Goal: Information Seeking & Learning: Learn about a topic

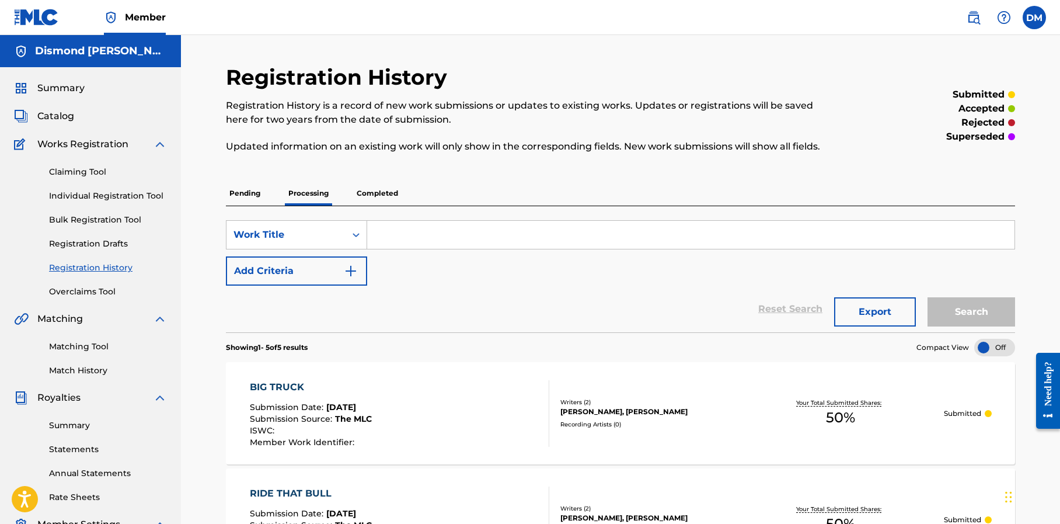
click at [62, 113] on span "Catalog" at bounding box center [55, 116] width 37 height 14
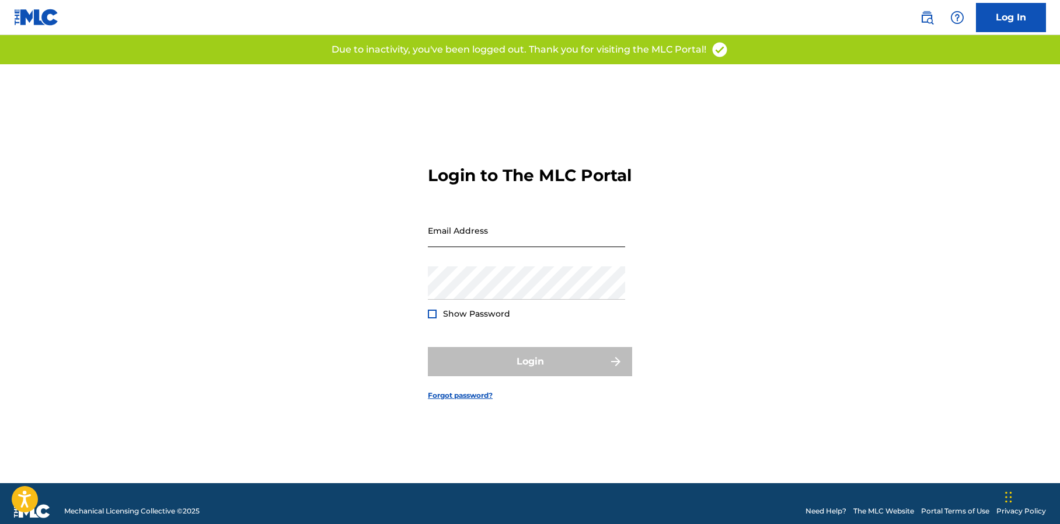
click at [494, 239] on input "Email Address" at bounding box center [526, 230] width 197 height 33
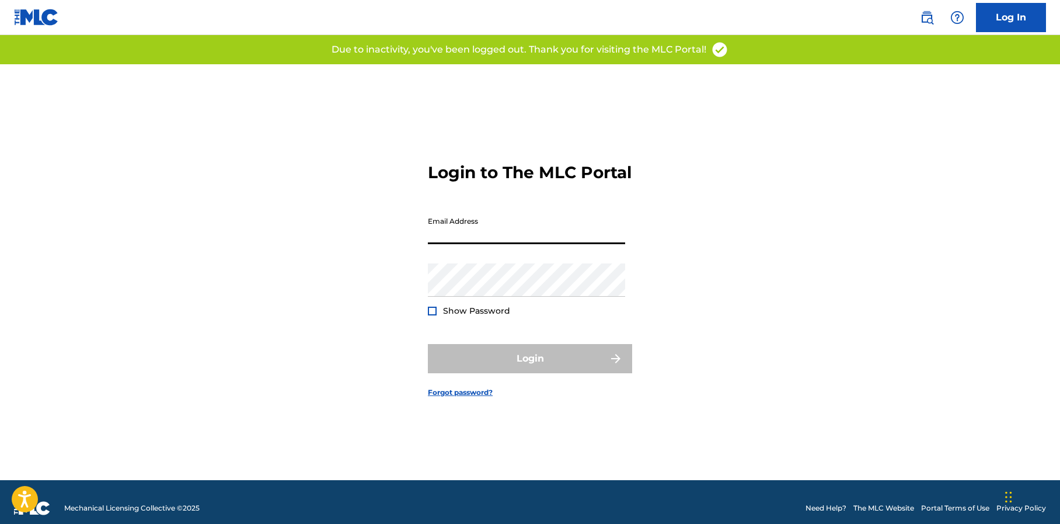
click at [496, 234] on input "Email Address" at bounding box center [526, 227] width 197 height 33
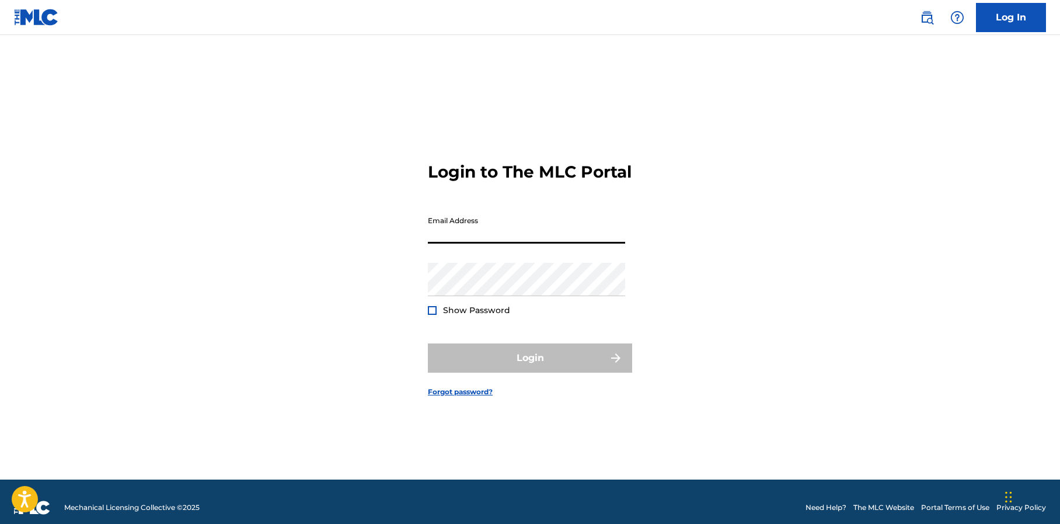
click at [503, 242] on input "Email Address" at bounding box center [526, 226] width 197 height 33
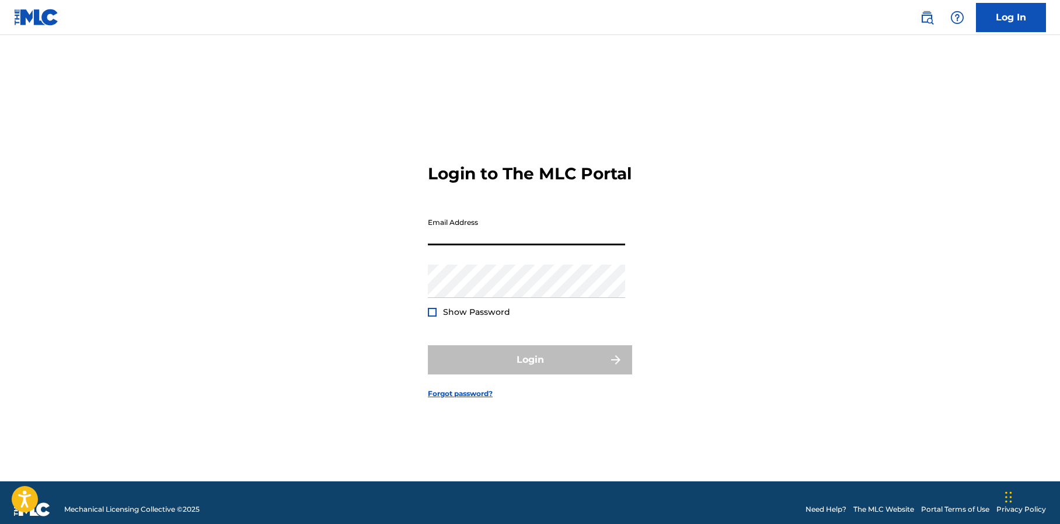
scroll to position [2, 0]
click at [503, 242] on input "Email Address" at bounding box center [526, 227] width 197 height 33
type input "[EMAIL_ADDRESS][DOMAIN_NAME]"
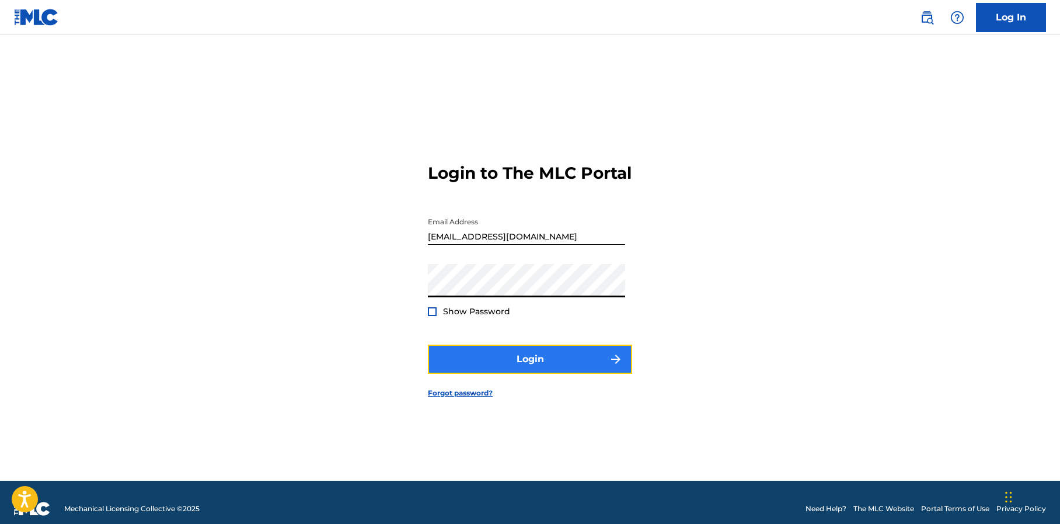
click at [502, 367] on button "Login" at bounding box center [530, 358] width 204 height 29
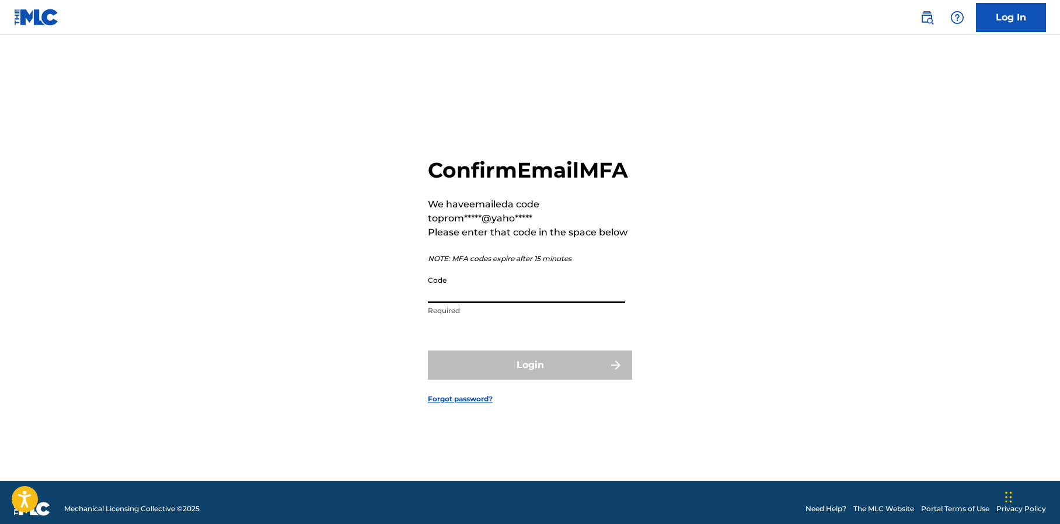
click at [458, 300] on input "Code" at bounding box center [526, 286] width 197 height 33
click at [481, 301] on input "Code" at bounding box center [526, 286] width 197 height 33
click at [486, 303] on input "Code" at bounding box center [526, 286] width 197 height 33
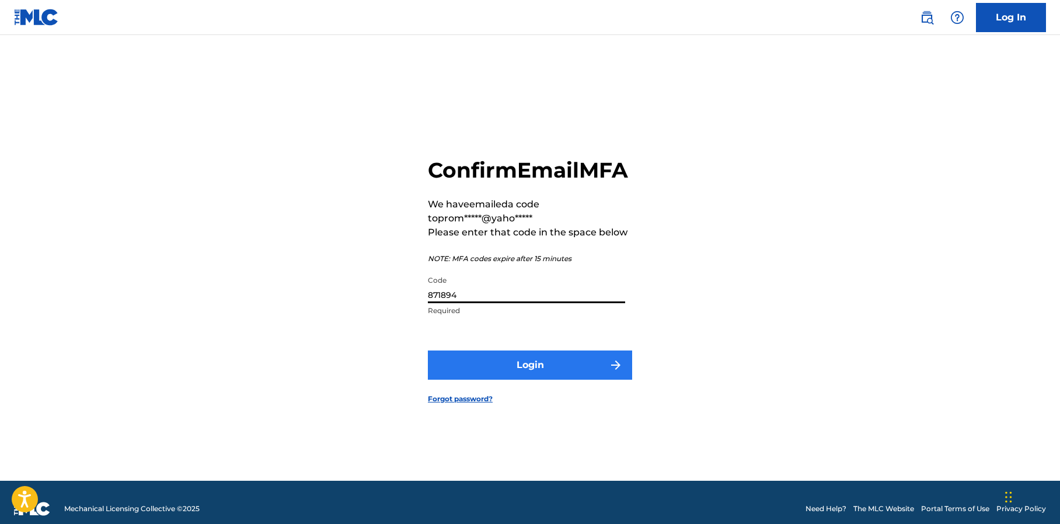
type input "871894"
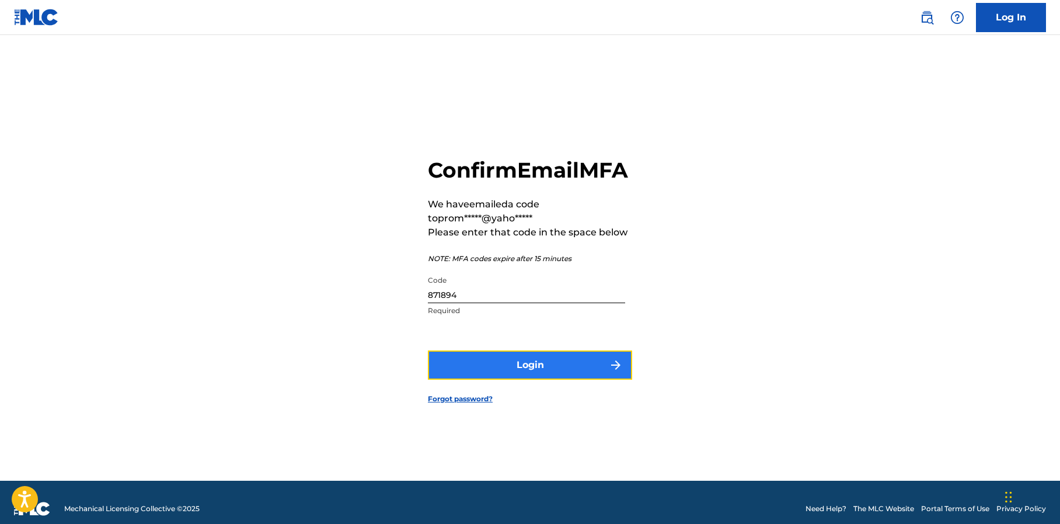
click at [556, 374] on button "Login" at bounding box center [530, 364] width 204 height 29
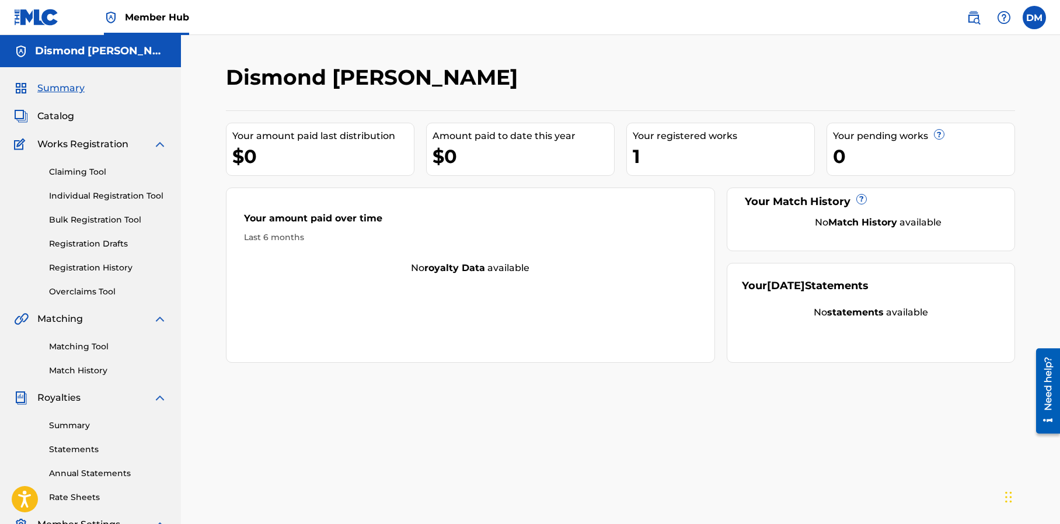
click at [661, 137] on div "Your registered works" at bounding box center [724, 136] width 182 height 14
click at [640, 151] on div "1" at bounding box center [724, 156] width 182 height 26
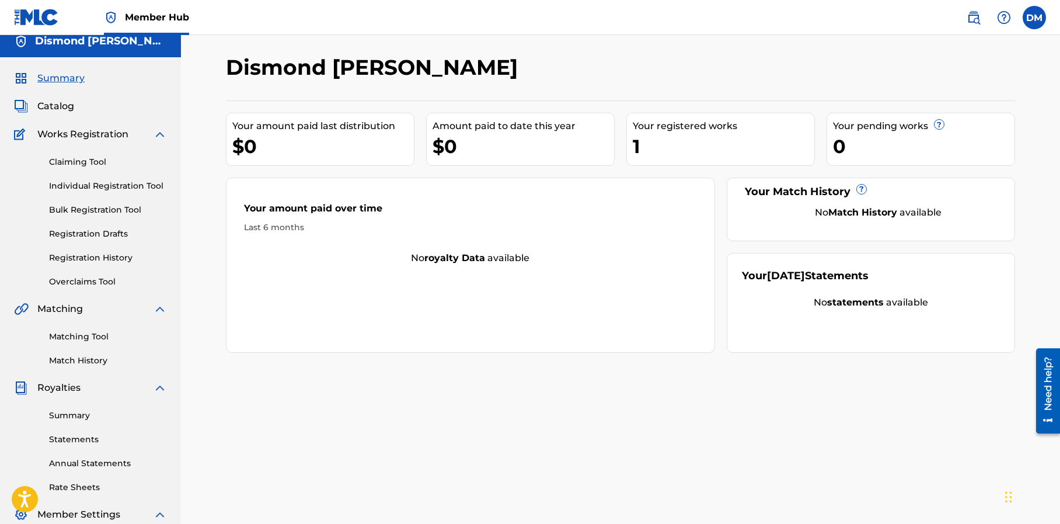
scroll to position [11, 0]
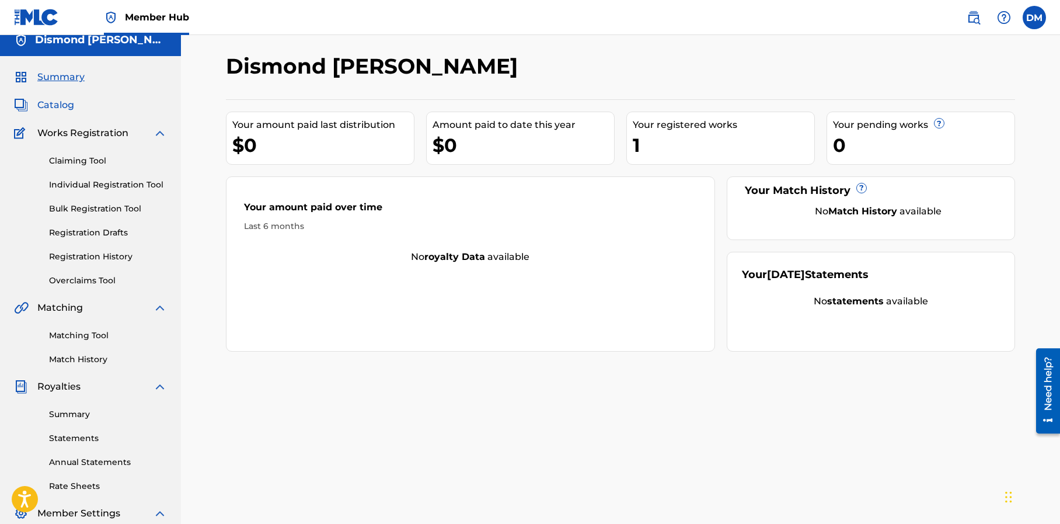
click at [66, 107] on span "Catalog" at bounding box center [55, 105] width 37 height 14
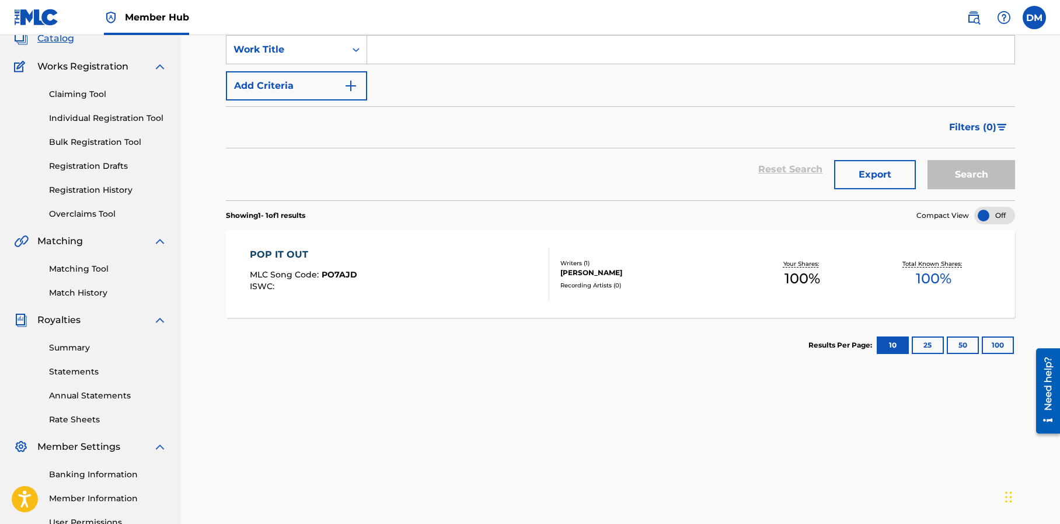
scroll to position [79, 0]
click at [924, 344] on button "25" at bounding box center [928, 344] width 32 height 18
click at [966, 344] on button "50" at bounding box center [963, 344] width 32 height 18
click at [889, 345] on button "10" at bounding box center [893, 344] width 32 height 18
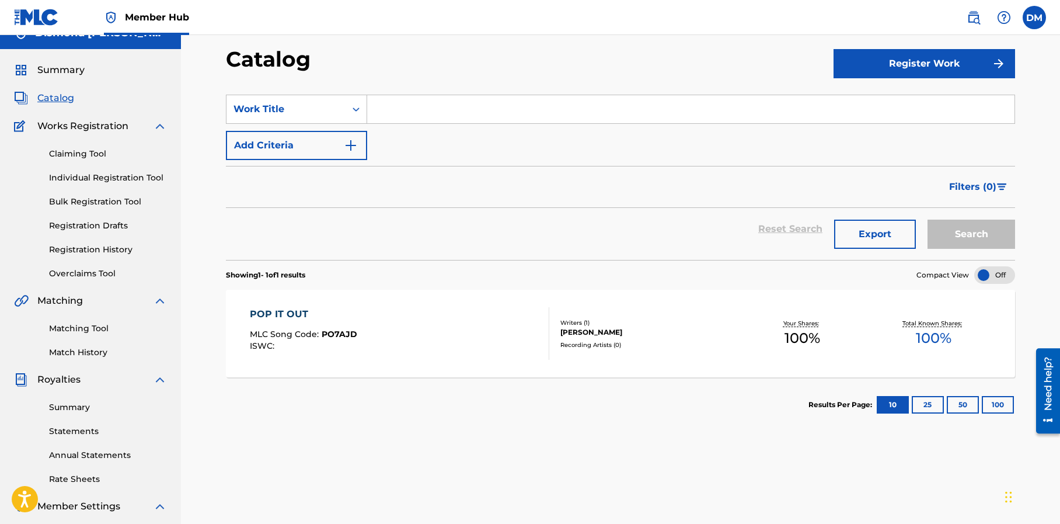
scroll to position [17, 0]
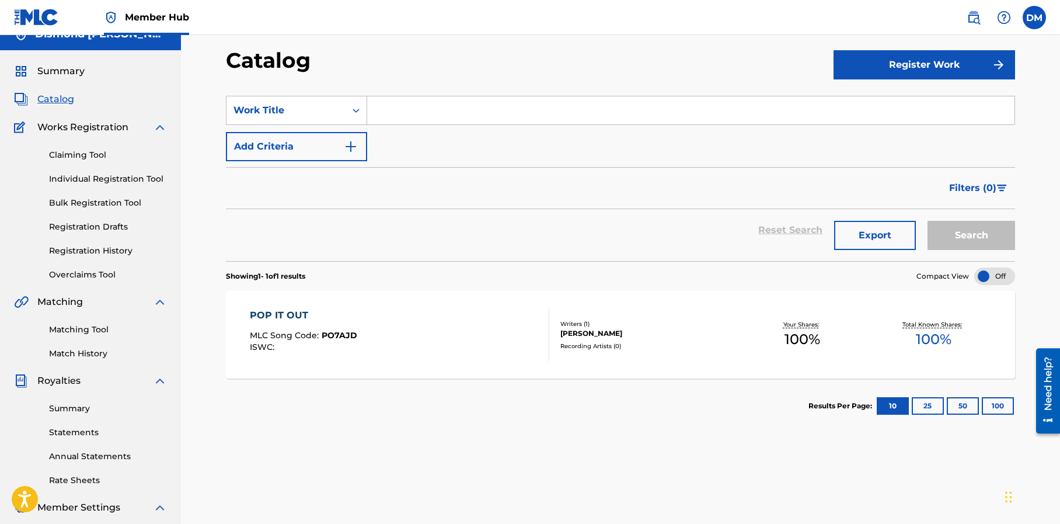
click at [641, 334] on div "[PERSON_NAME]" at bounding box center [648, 333] width 176 height 11
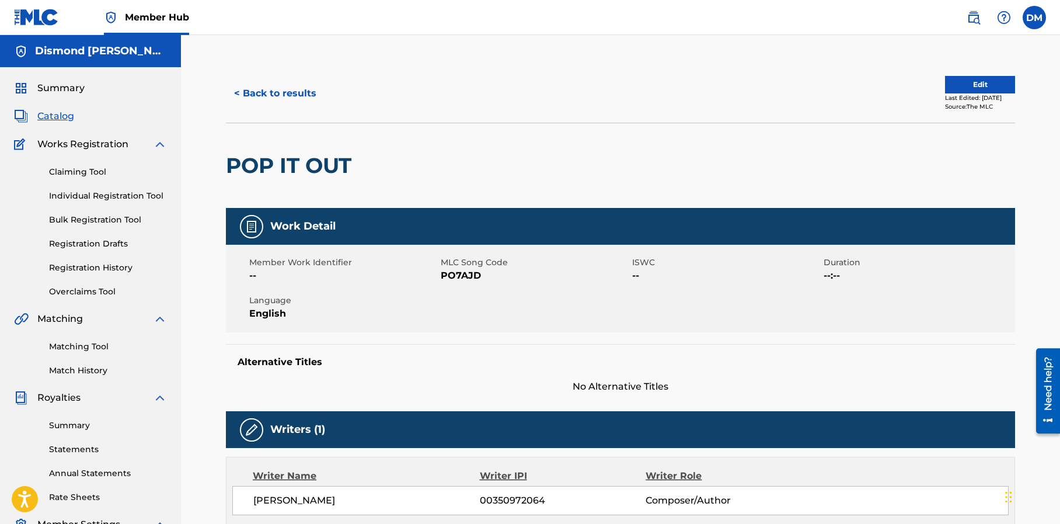
click at [52, 117] on span "Catalog" at bounding box center [55, 116] width 37 height 14
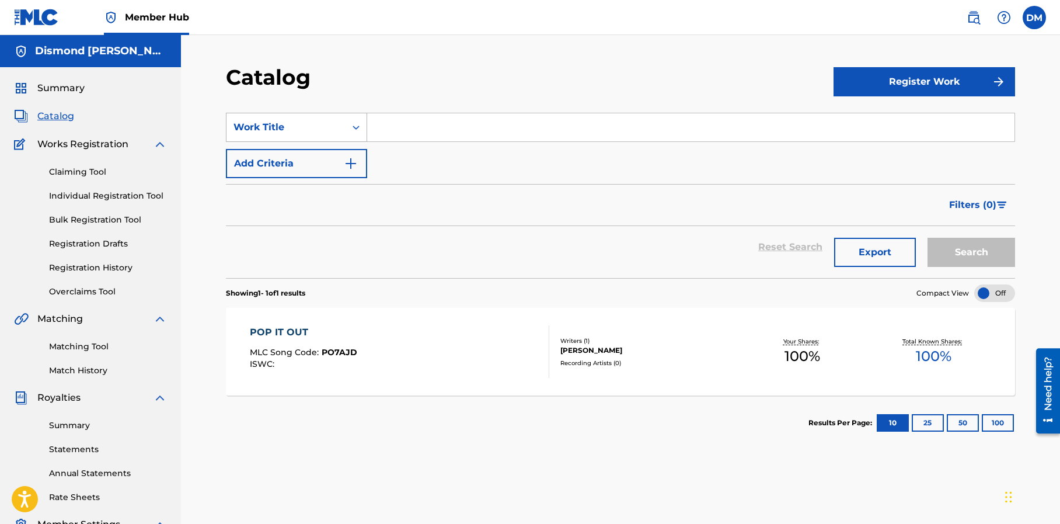
click at [319, 128] on div "Work Title" at bounding box center [285, 127] width 105 height 14
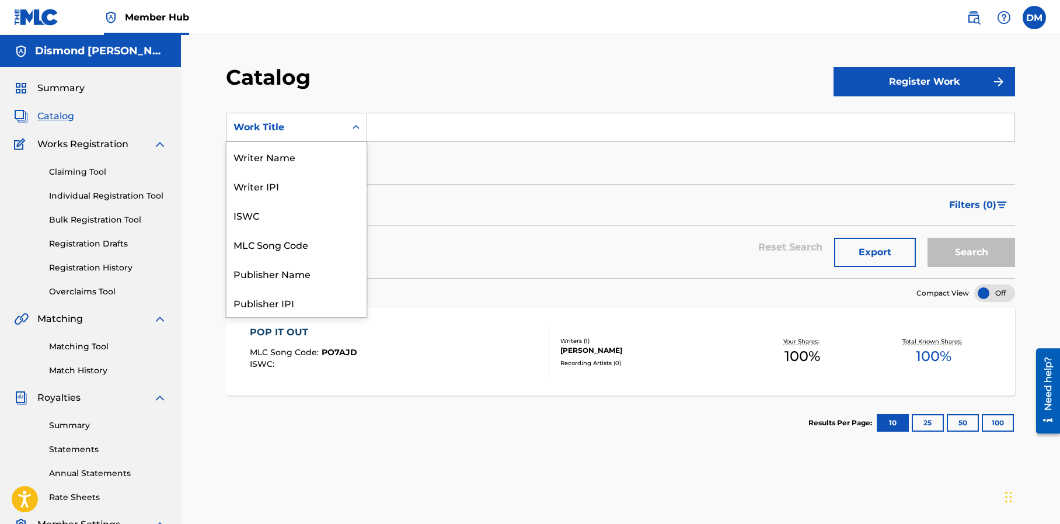
scroll to position [175, 0]
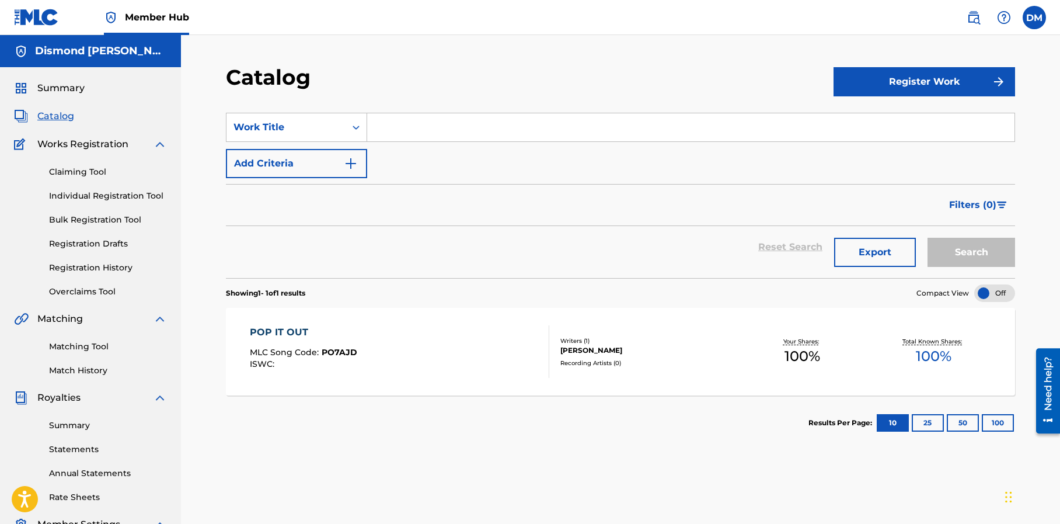
click at [442, 165] on div "SearchWithCriteria4bec843d-a559-4ff1-a55a-f774efab202f Work Title Add Criteria" at bounding box center [620, 145] width 789 height 65
click at [975, 204] on span "Filters ( 0 )" at bounding box center [972, 205] width 47 height 14
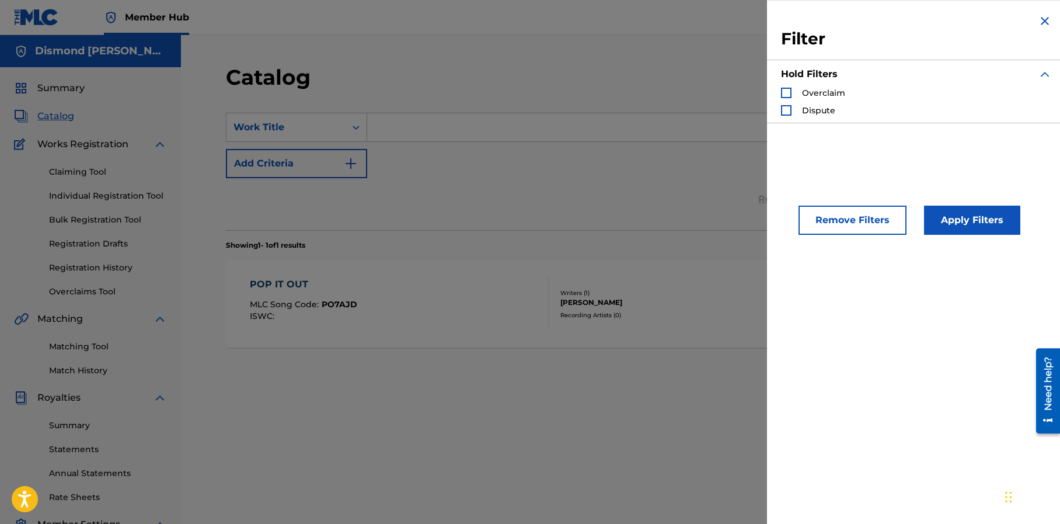
click at [1038, 25] on img "Search Form" at bounding box center [1045, 21] width 14 height 14
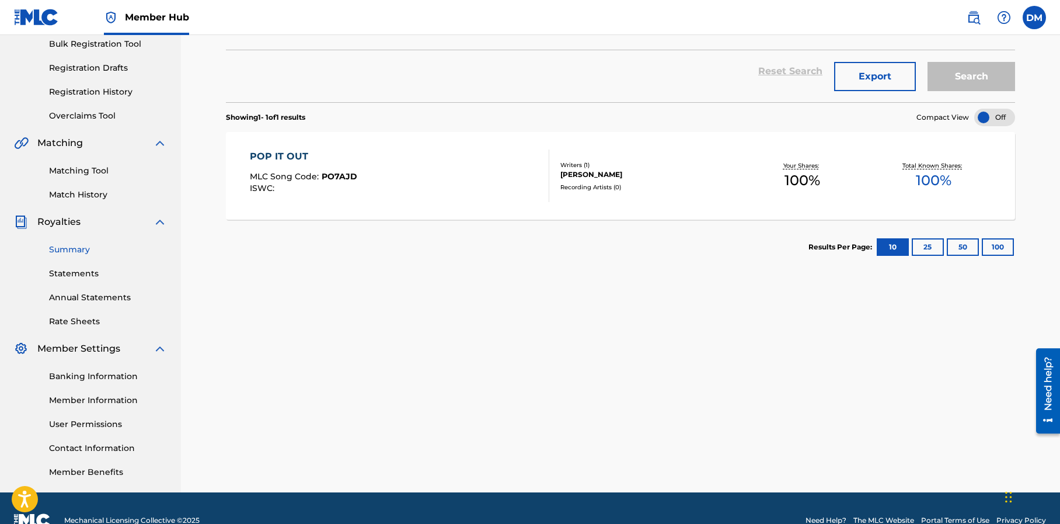
scroll to position [177, 0]
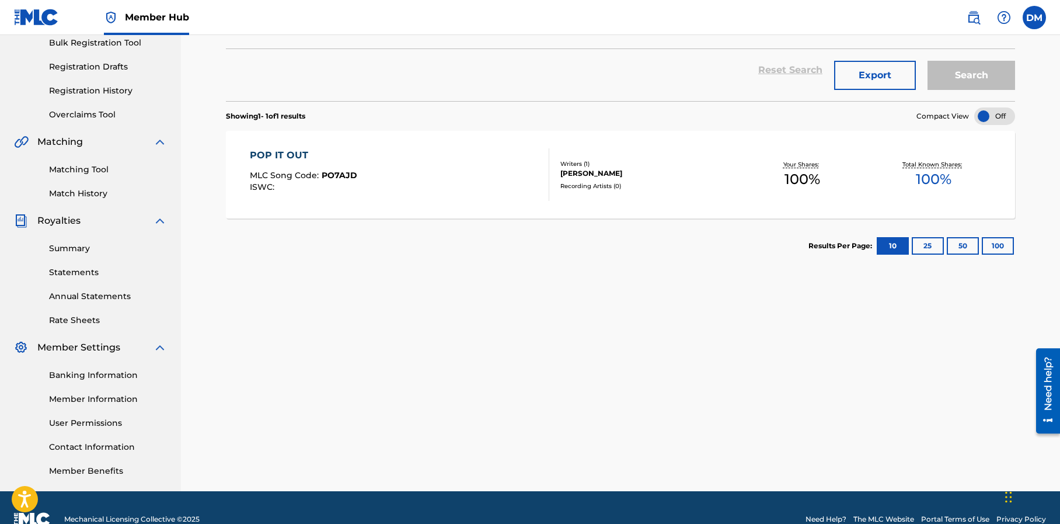
click at [66, 222] on span "Royalties" at bounding box center [58, 221] width 43 height 14
click at [69, 244] on link "Summary" at bounding box center [108, 248] width 118 height 12
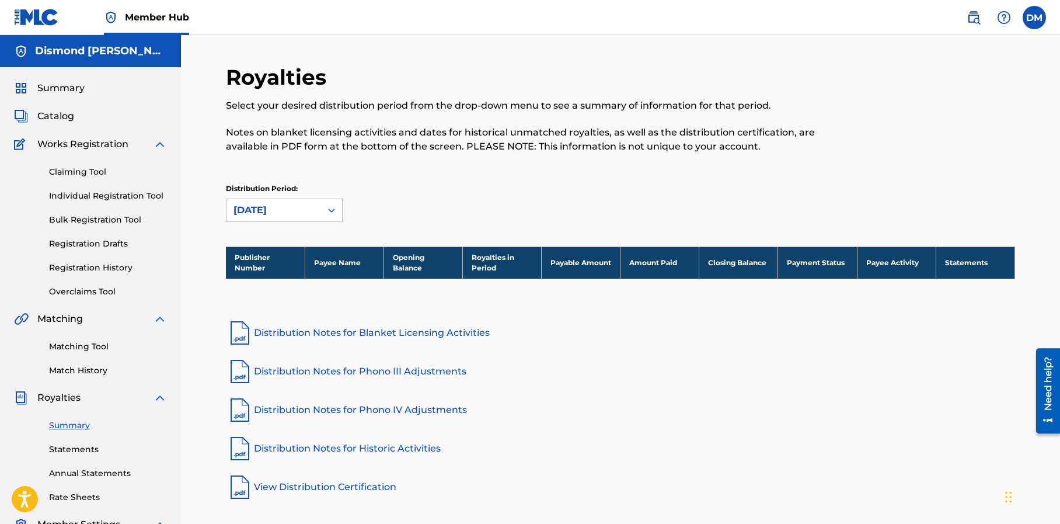
click at [161, 144] on img at bounding box center [160, 144] width 14 height 14
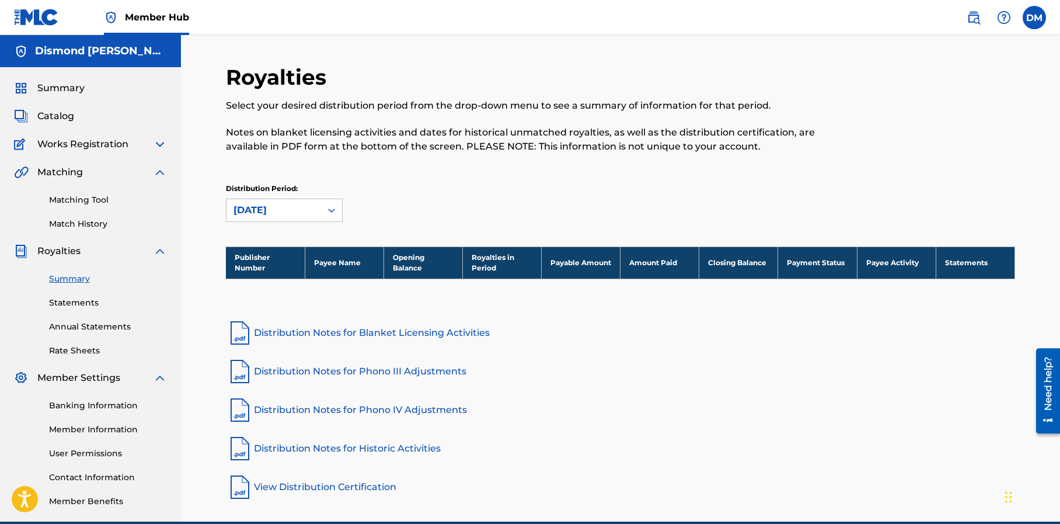
click at [161, 144] on img at bounding box center [160, 144] width 14 height 14
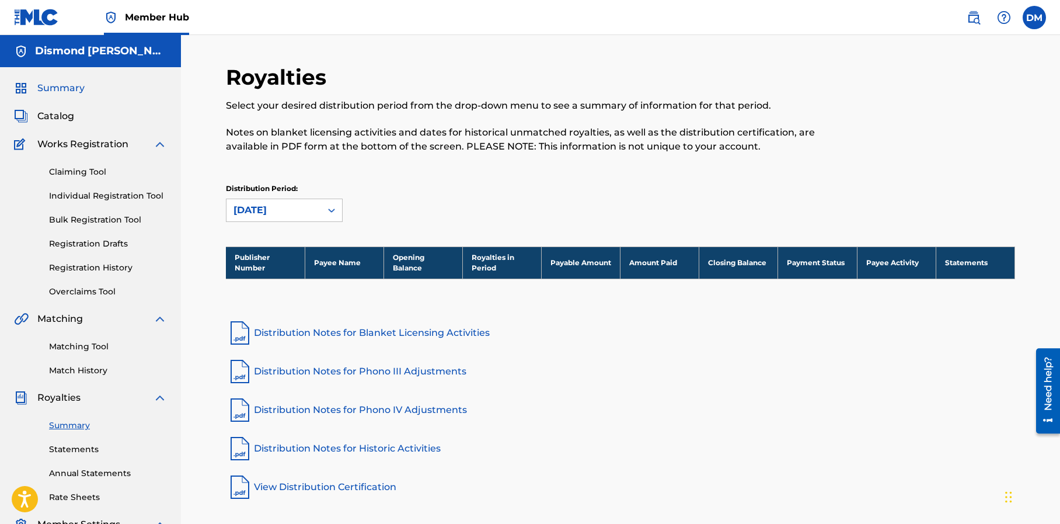
click at [51, 88] on span "Summary" at bounding box center [60, 88] width 47 height 14
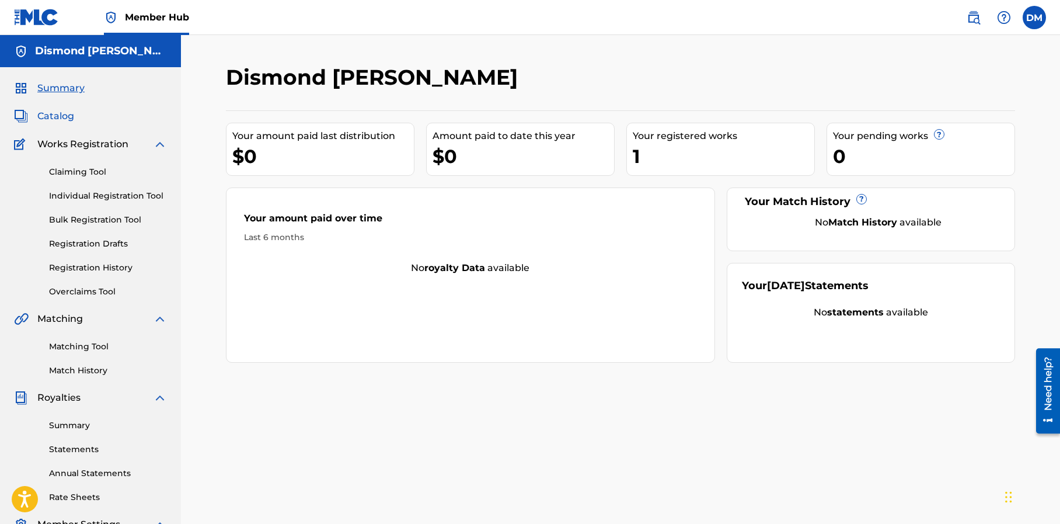
click at [60, 118] on span "Catalog" at bounding box center [55, 116] width 37 height 14
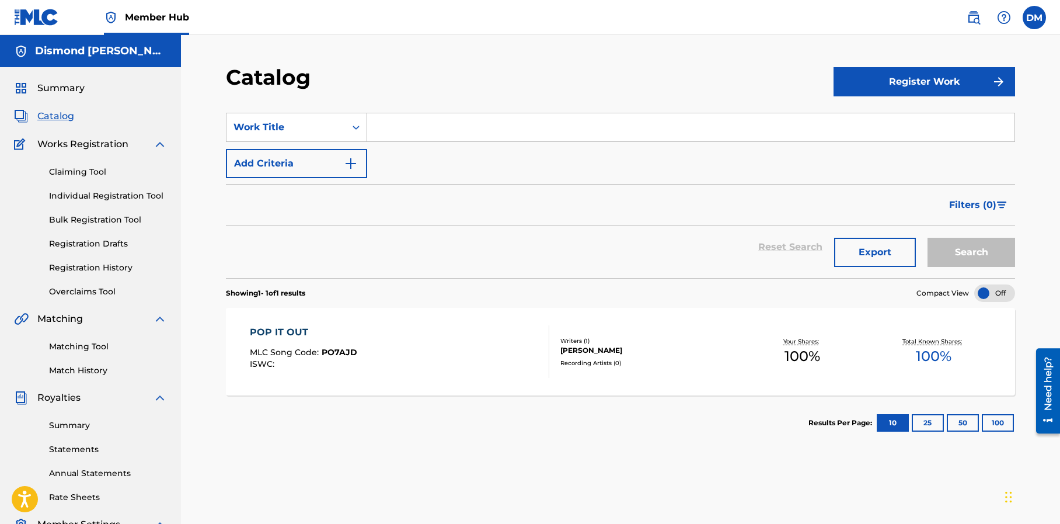
scroll to position [6, 0]
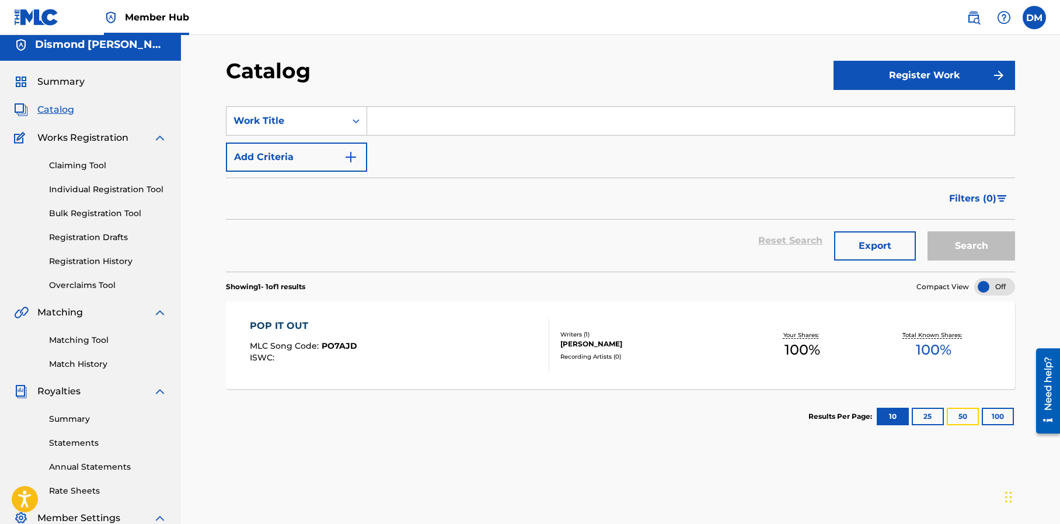
click at [963, 415] on button "50" at bounding box center [963, 416] width 32 height 18
click at [1000, 416] on button "100" at bounding box center [998, 416] width 32 height 18
click at [891, 416] on button "10" at bounding box center [893, 416] width 32 height 18
click at [871, 252] on button "Export" at bounding box center [875, 245] width 82 height 29
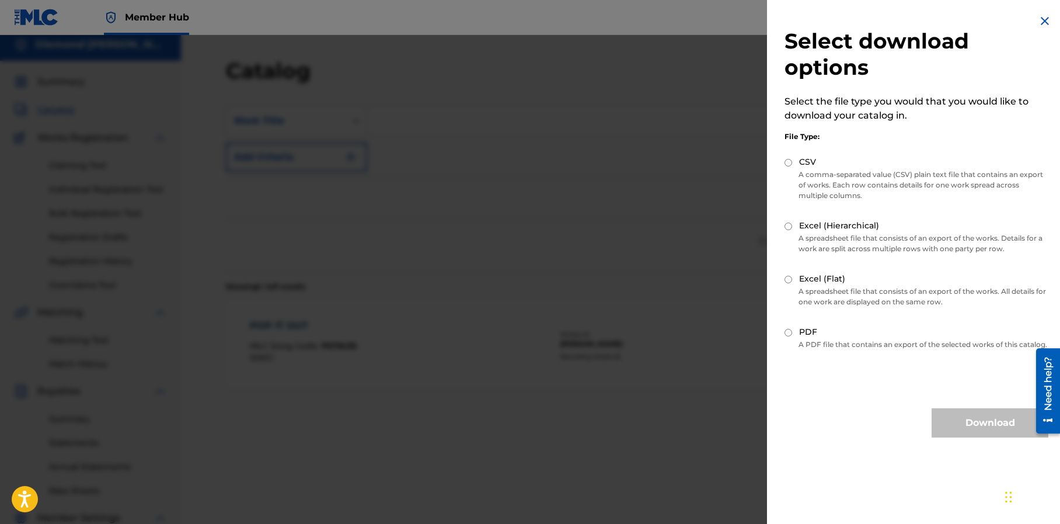
click at [1040, 20] on img at bounding box center [1045, 21] width 14 height 14
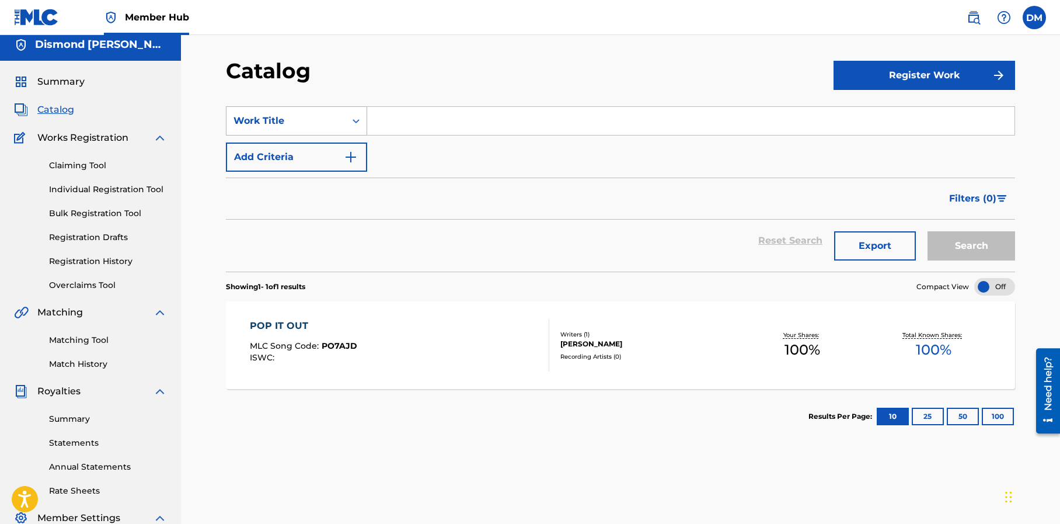
click at [321, 120] on div "Work Title" at bounding box center [285, 121] width 105 height 14
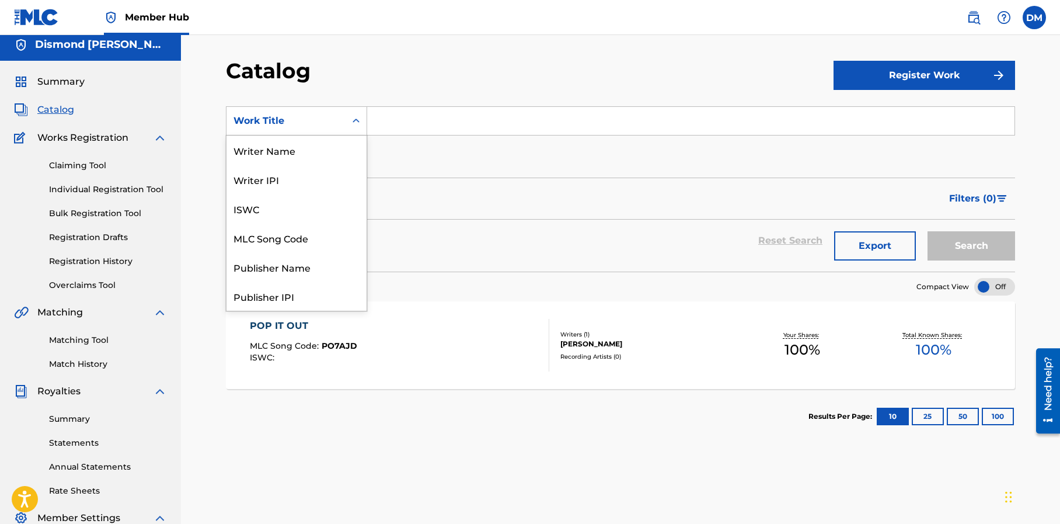
scroll to position [175, 0]
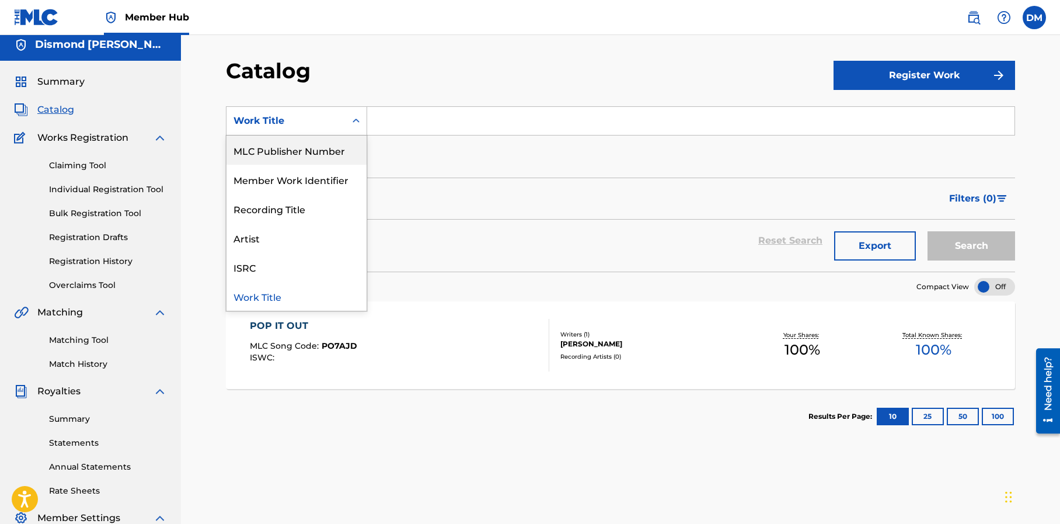
click at [291, 151] on div "MLC Publisher Number" at bounding box center [296, 149] width 140 height 29
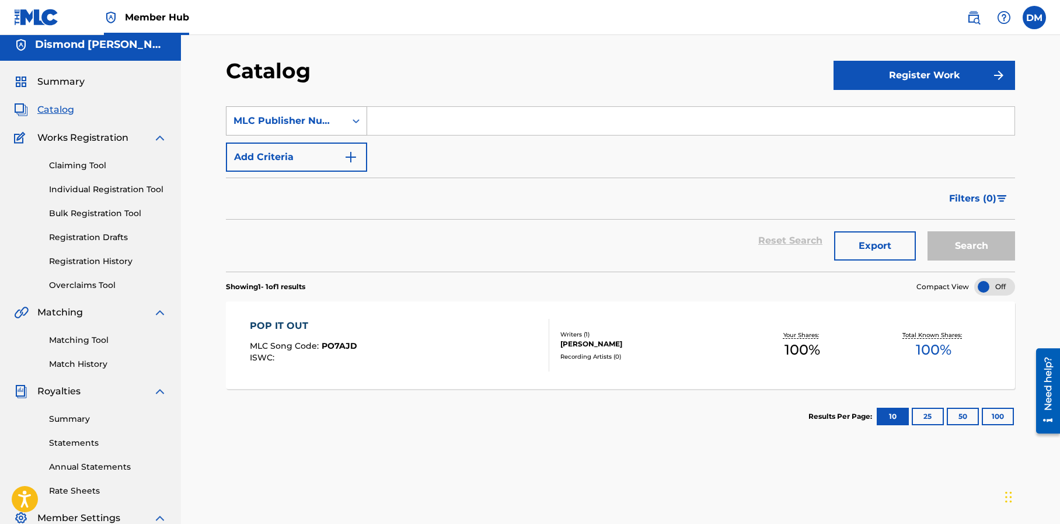
click at [298, 119] on div "MLC Publisher Number" at bounding box center [285, 121] width 105 height 14
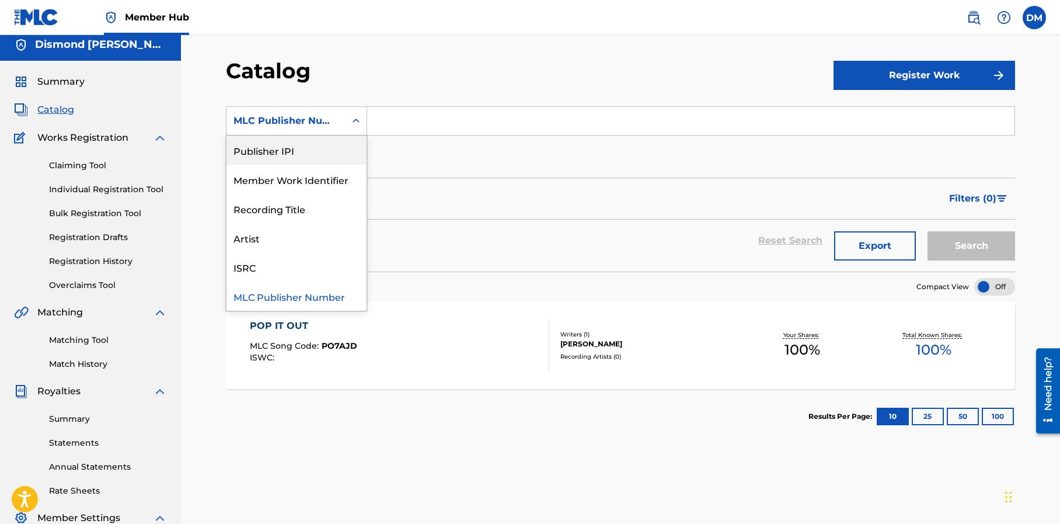
click at [296, 145] on div "Publisher IPI" at bounding box center [296, 149] width 140 height 29
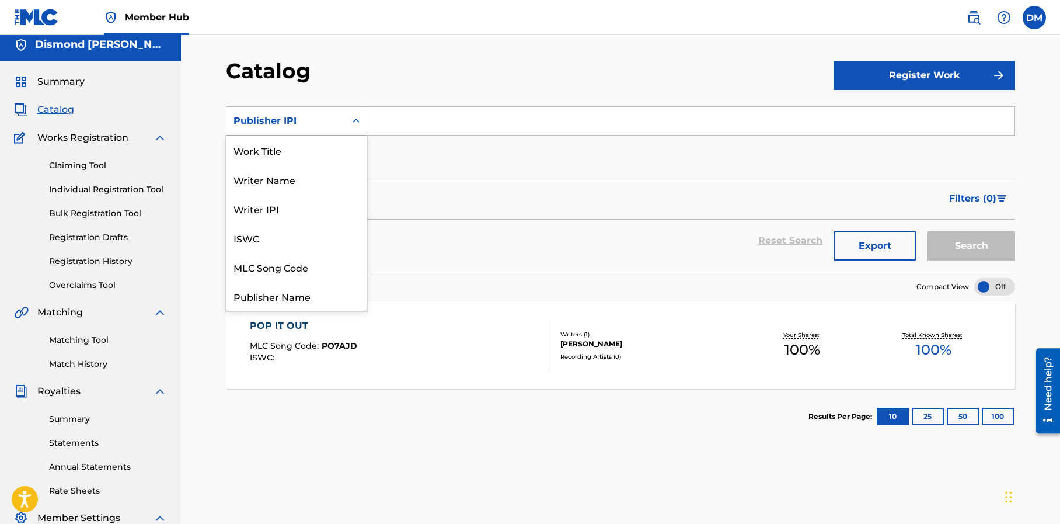
click at [299, 122] on div "Publisher IPI" at bounding box center [285, 121] width 105 height 14
click at [301, 213] on div "Recording Title" at bounding box center [296, 208] width 140 height 29
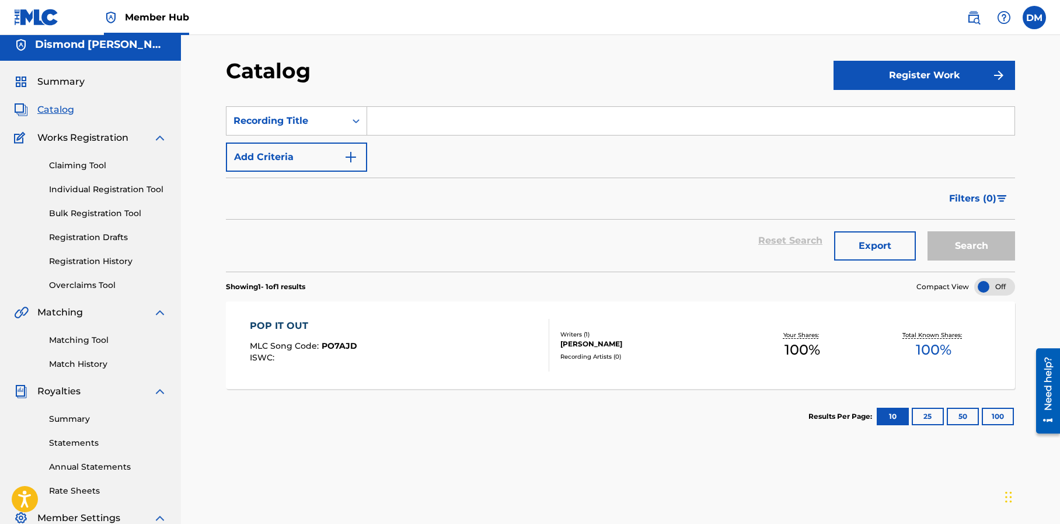
click at [432, 170] on div "SearchWithCriteriab9b07896-e163-4dcf-8bcd-8c01589d9a95 Recording Title Add Crit…" at bounding box center [620, 138] width 789 height 65
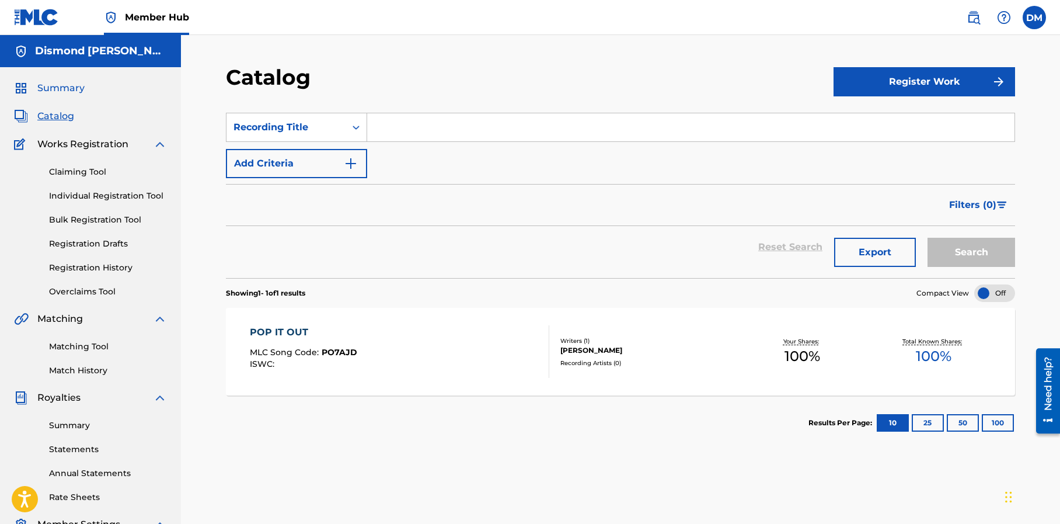
click at [55, 87] on span "Summary" at bounding box center [60, 88] width 47 height 14
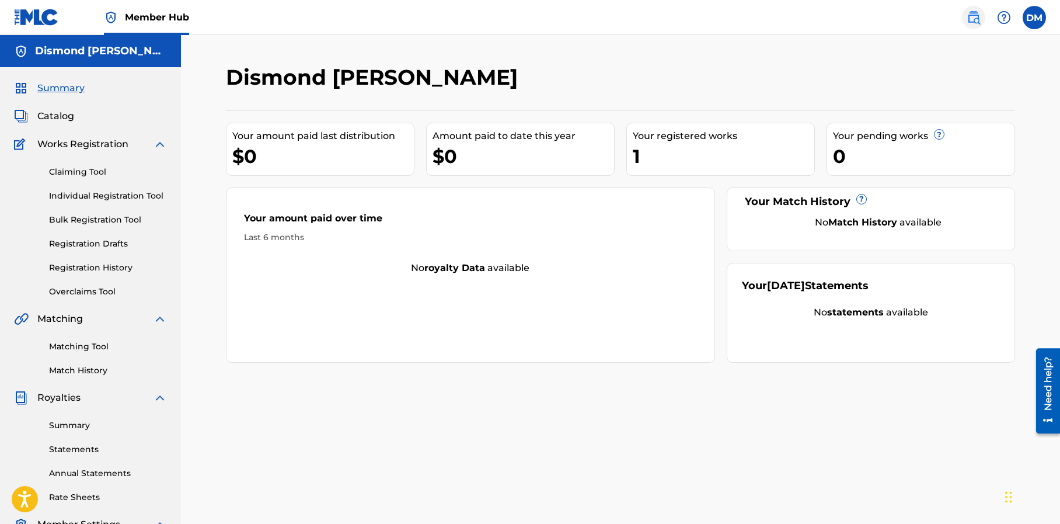
click at [976, 18] on img at bounding box center [974, 18] width 14 height 14
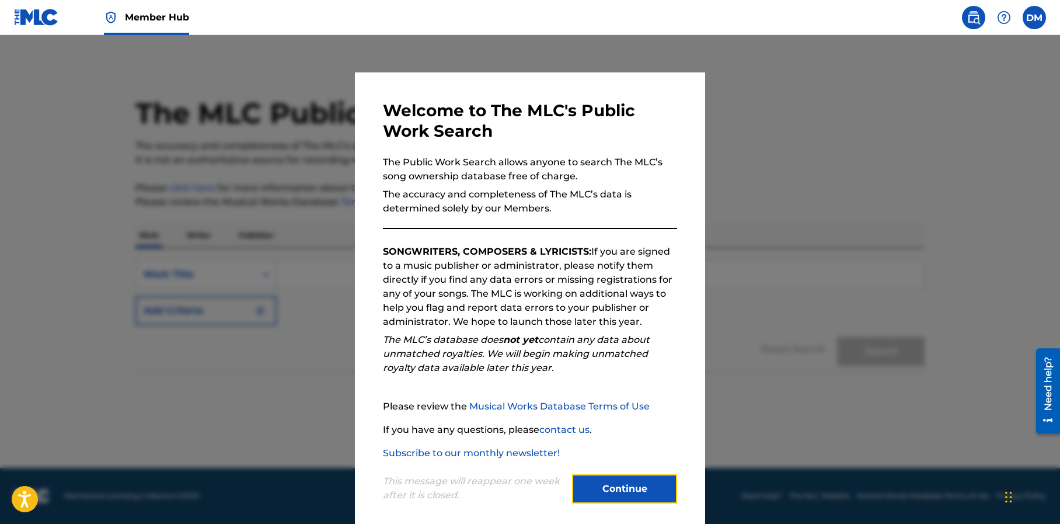
click at [649, 483] on button "Continue" at bounding box center [624, 488] width 105 height 29
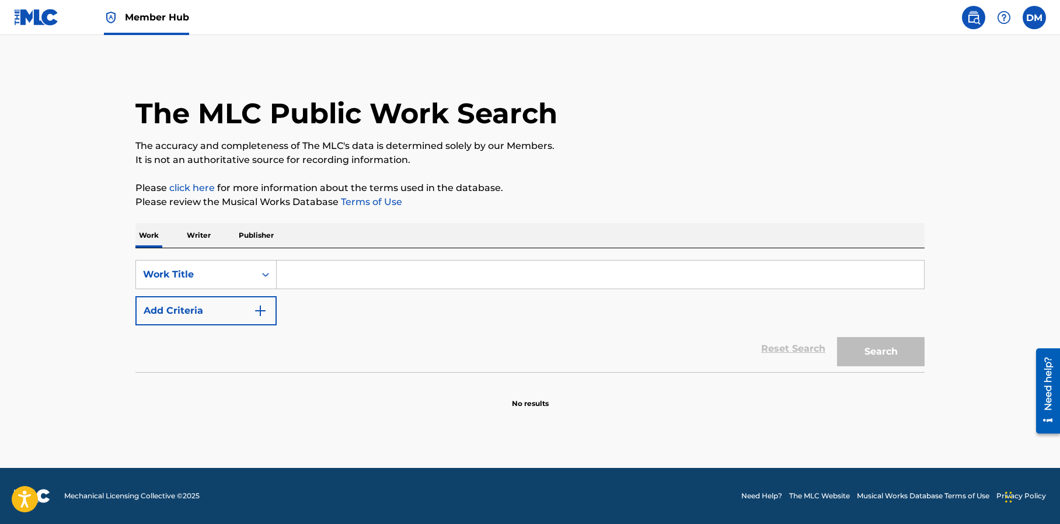
click at [43, 17] on img at bounding box center [36, 17] width 45 height 17
